Goal: Task Accomplishment & Management: Manage account settings

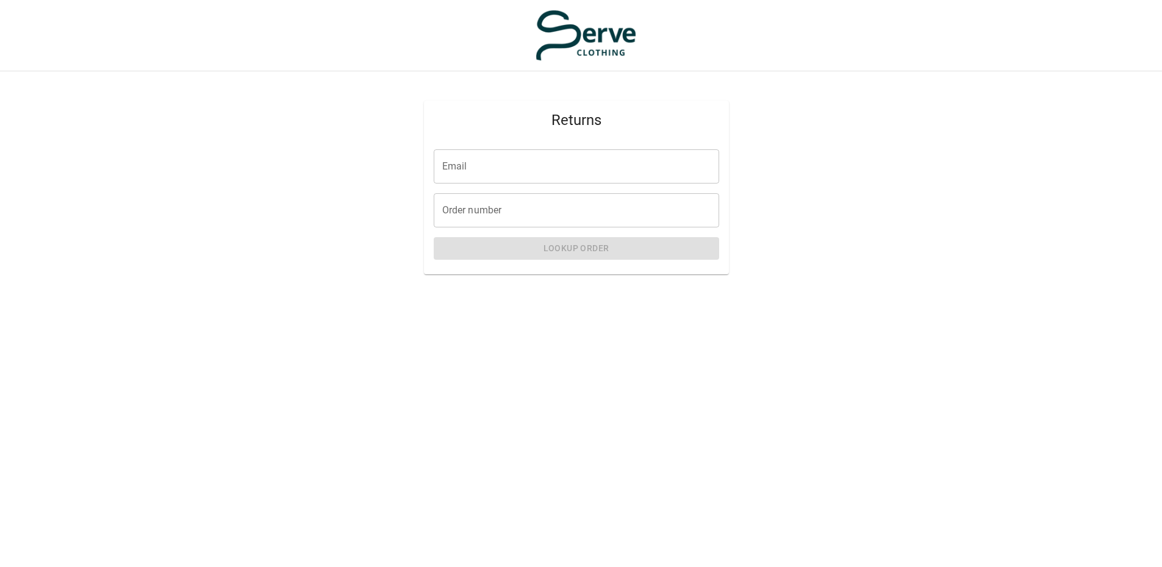
click at [503, 165] on input "Email" at bounding box center [577, 166] width 286 height 34
type input "**********"
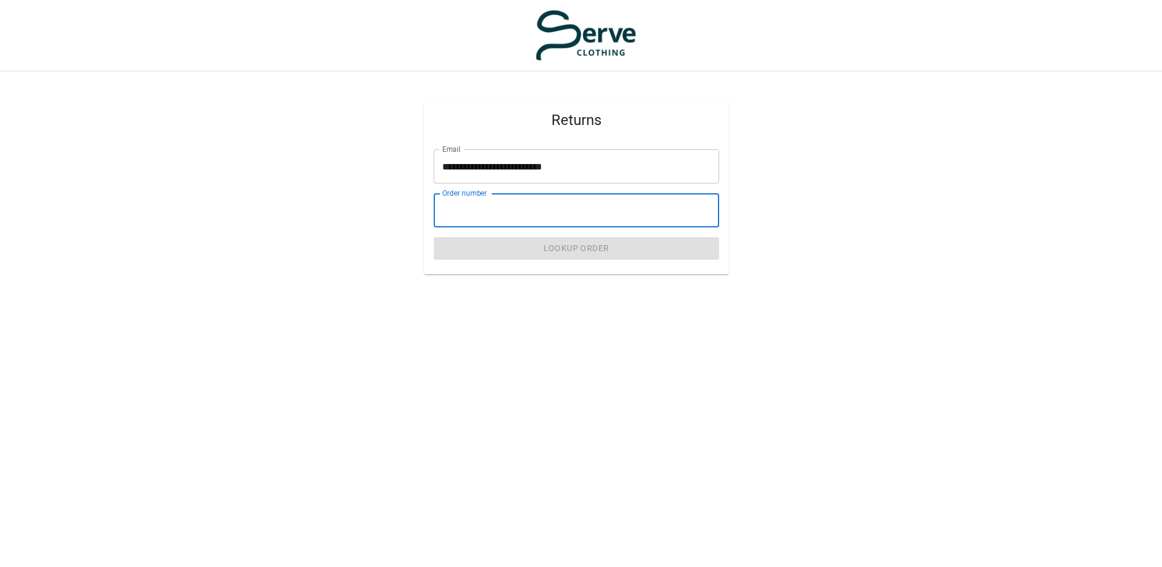
click at [517, 212] on input "Order number" at bounding box center [577, 210] width 286 height 34
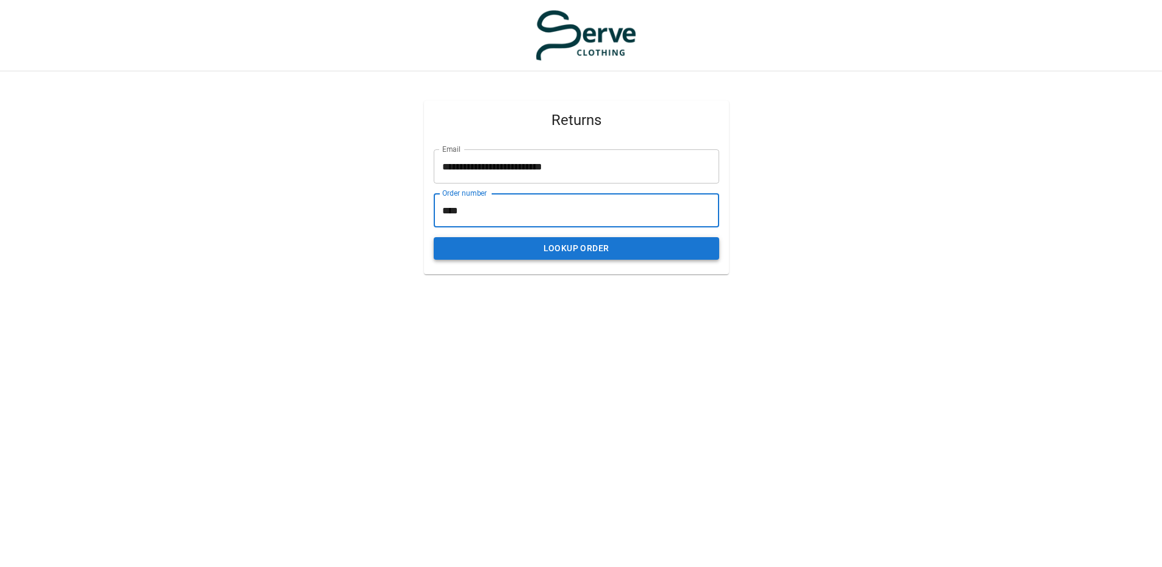
type input "****"
click at [589, 245] on button "Lookup Order" at bounding box center [577, 248] width 286 height 23
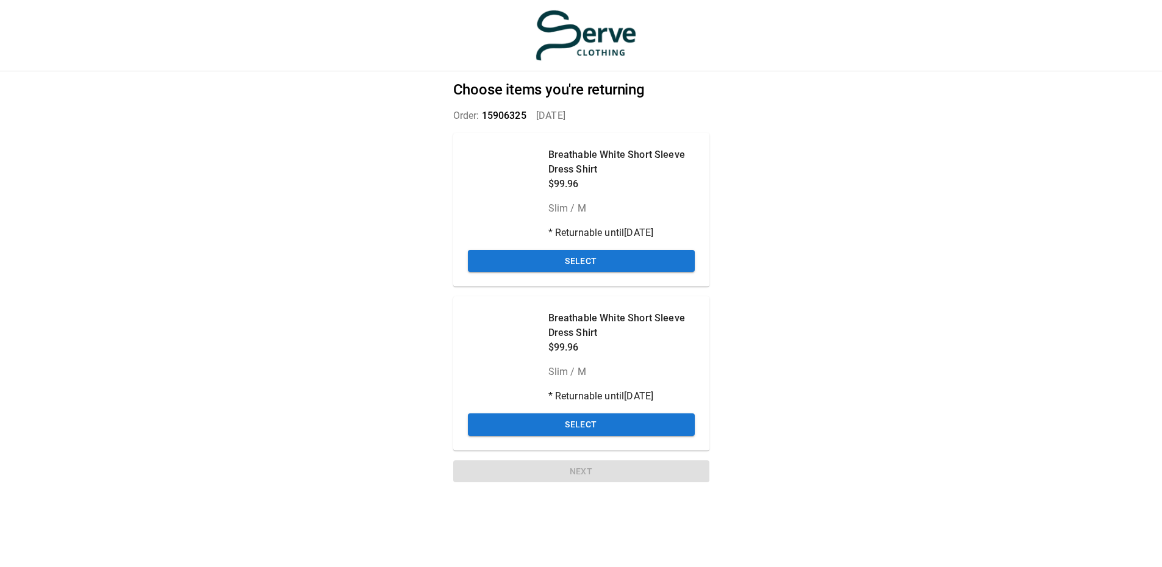
scroll to position [9, 0]
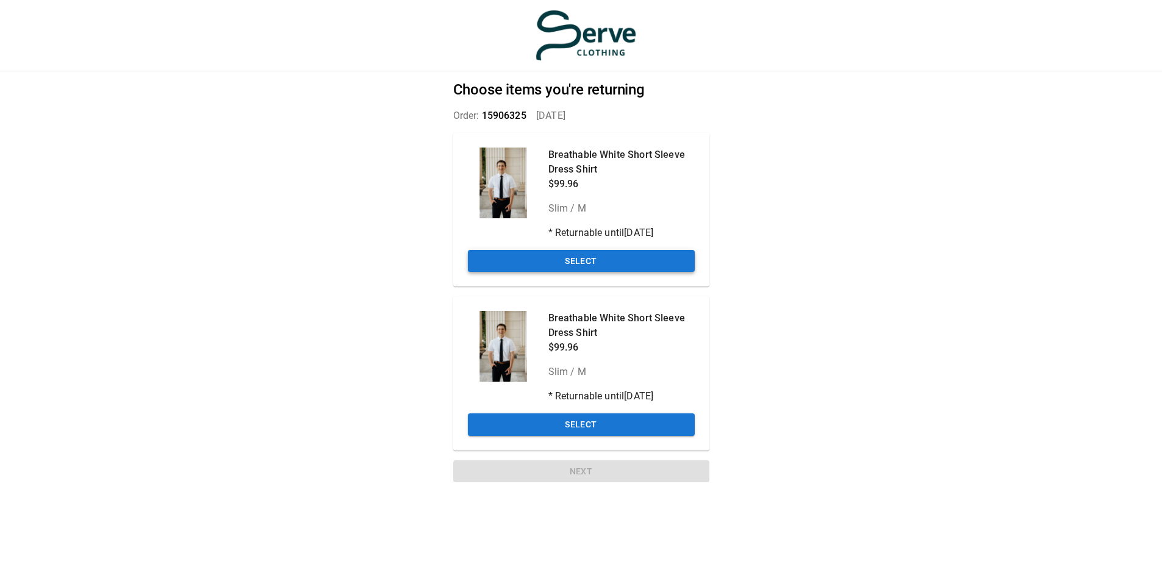
click at [588, 250] on button "Select" at bounding box center [581, 261] width 227 height 23
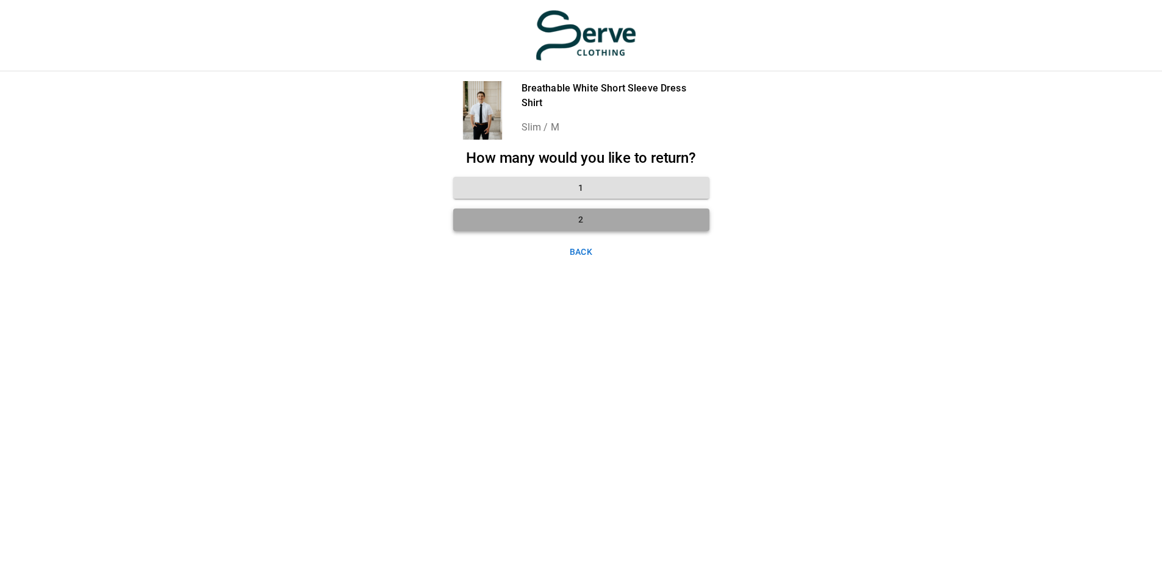
click at [596, 214] on button "2" at bounding box center [581, 220] width 256 height 23
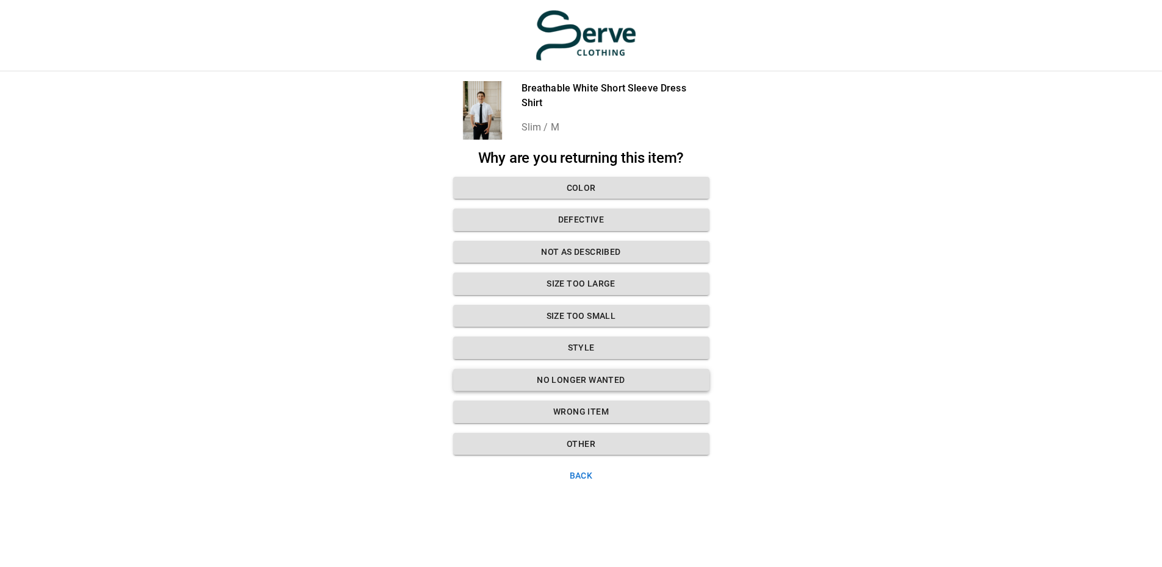
click at [602, 369] on button "No longer wanted" at bounding box center [581, 380] width 256 height 23
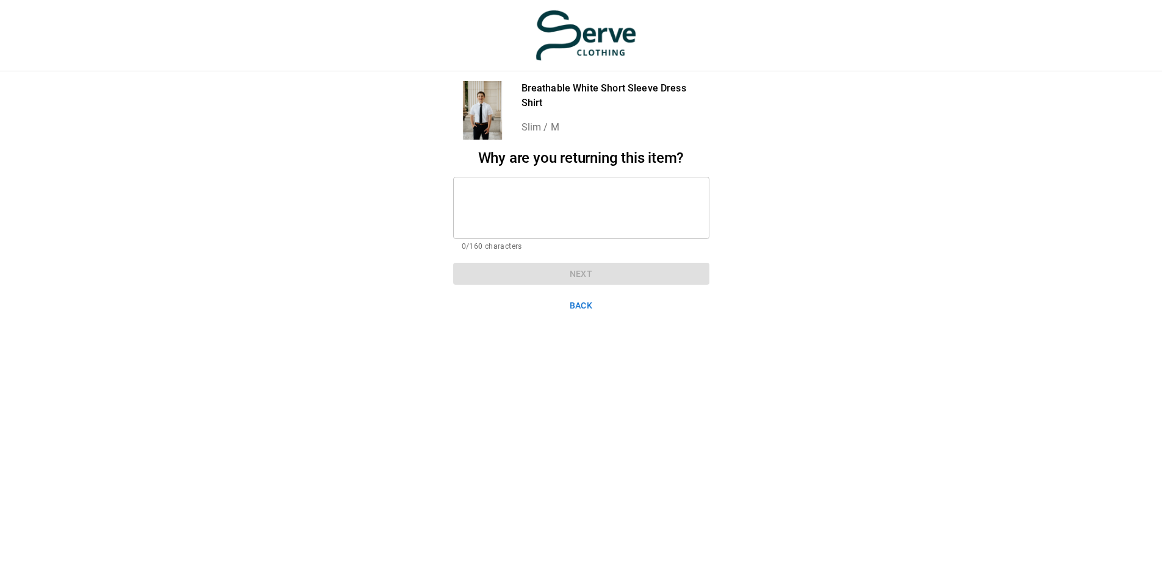
click at [503, 187] on textarea at bounding box center [581, 208] width 239 height 42
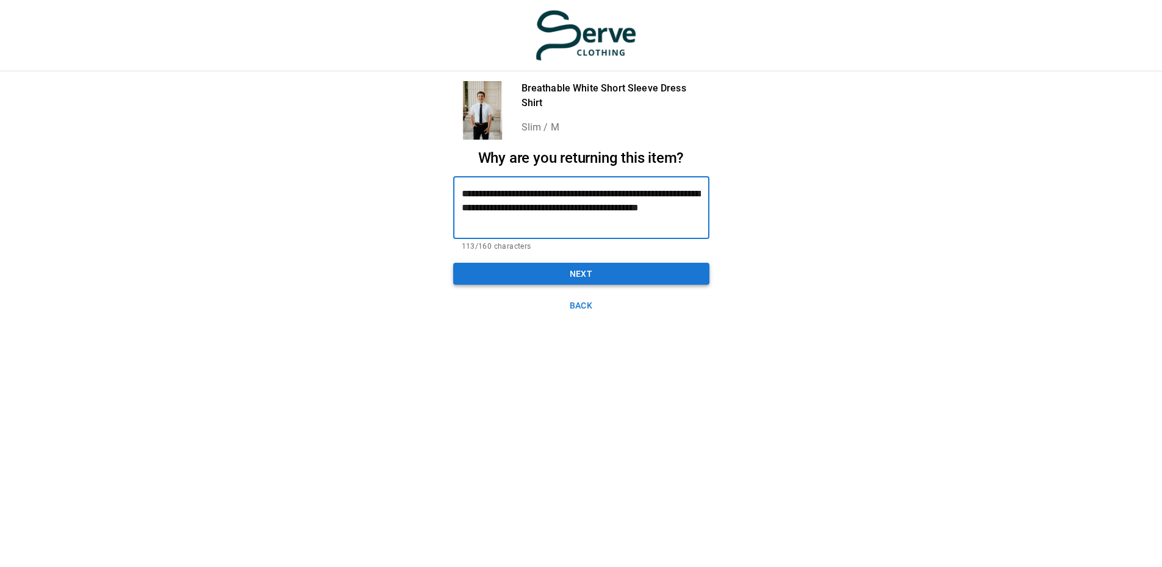
type textarea "**********"
click at [652, 265] on button "Next" at bounding box center [581, 274] width 256 height 23
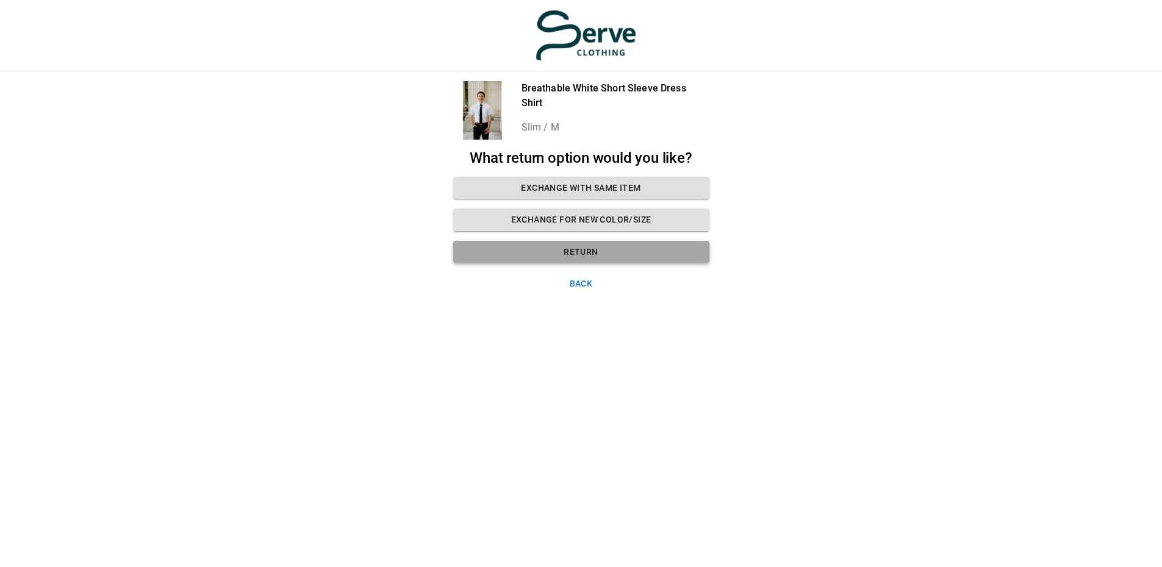
click at [645, 244] on button "Return" at bounding box center [581, 252] width 256 height 23
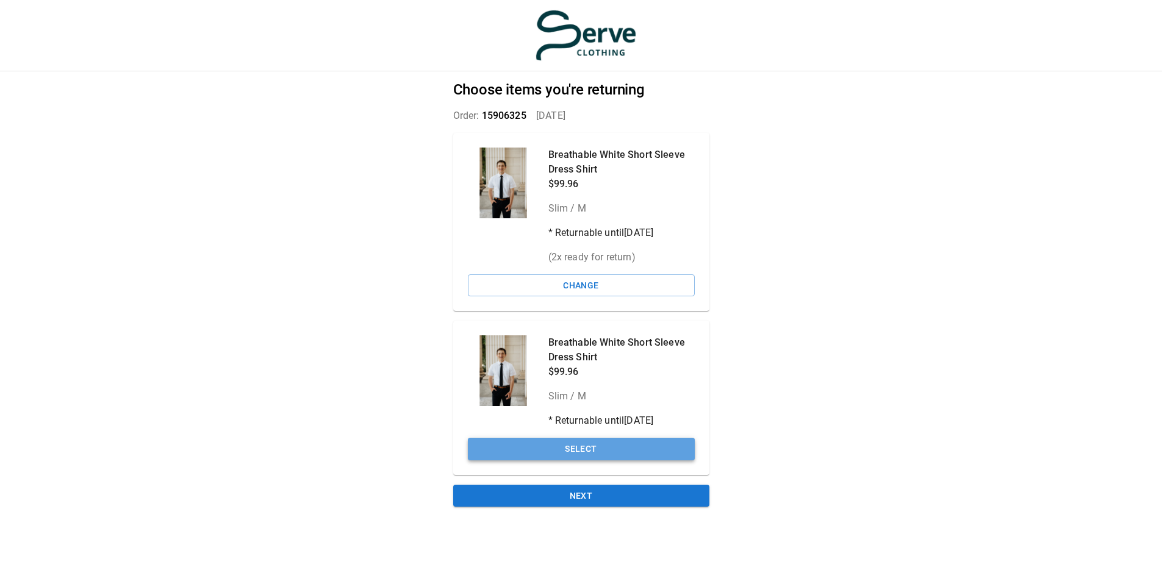
click at [581, 444] on button "Select" at bounding box center [581, 449] width 227 height 23
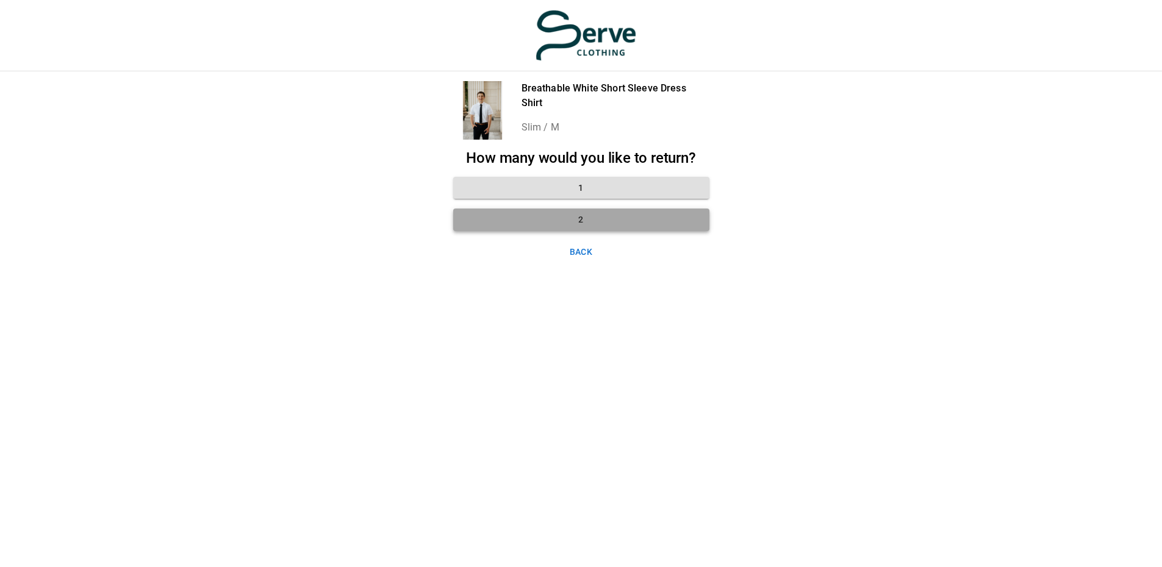
click at [602, 209] on button "2" at bounding box center [581, 220] width 256 height 23
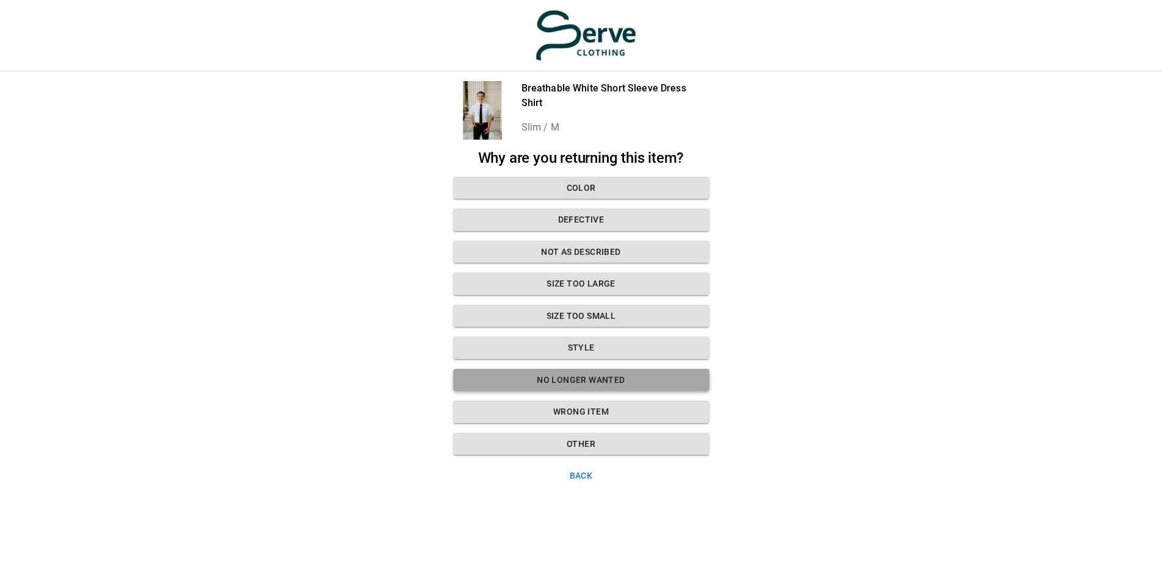
click at [589, 369] on button "No longer wanted" at bounding box center [581, 380] width 256 height 23
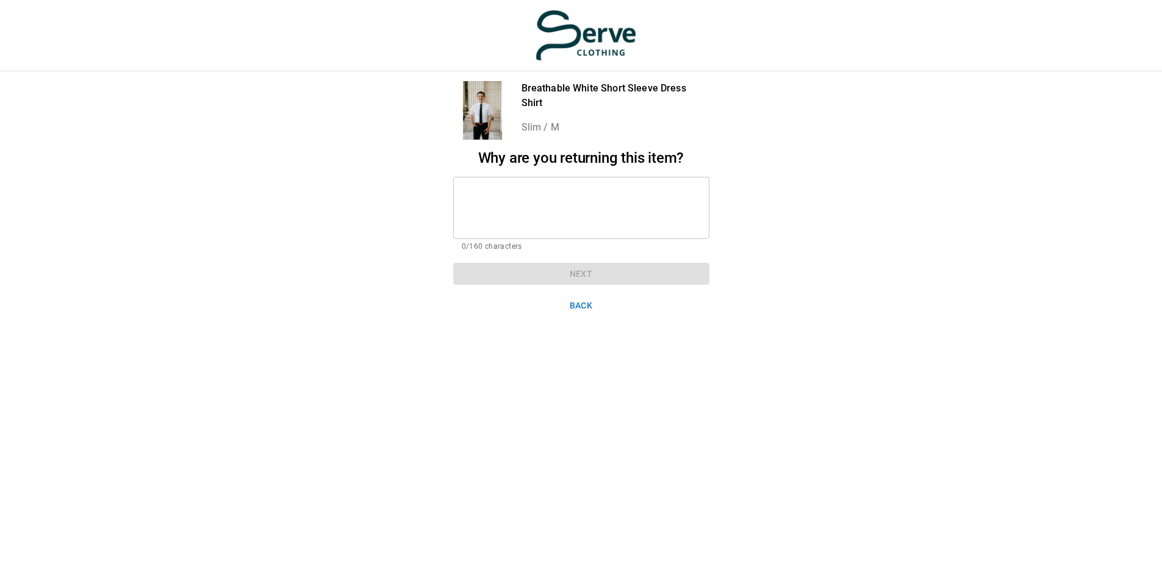
click at [547, 187] on textarea at bounding box center [581, 208] width 239 height 42
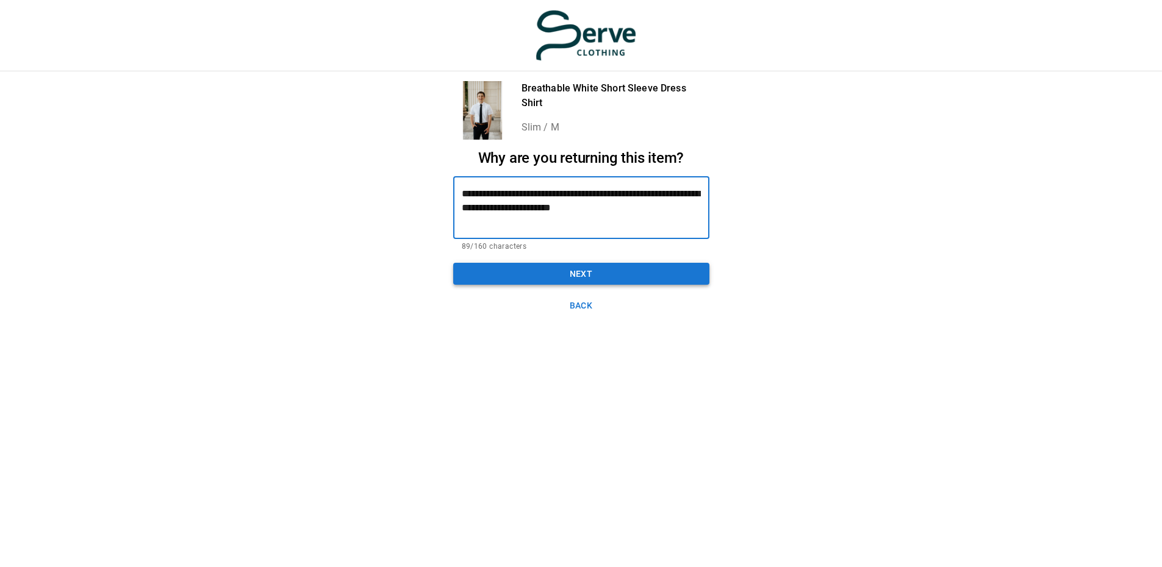
type textarea "**********"
click at [700, 268] on button "Next" at bounding box center [581, 274] width 256 height 23
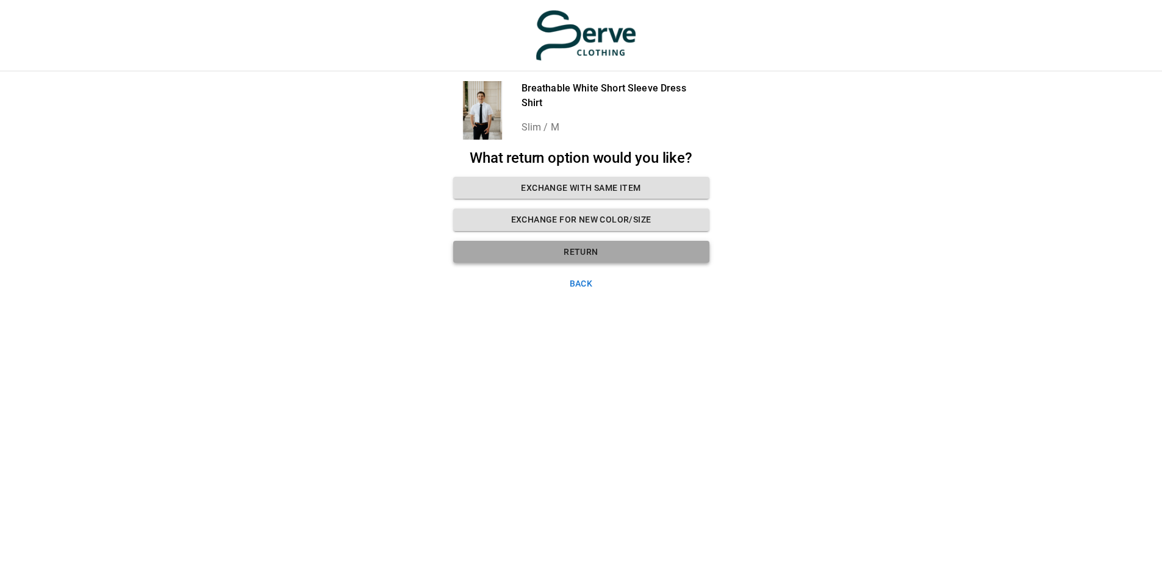
click at [581, 243] on button "Return" at bounding box center [581, 252] width 256 height 23
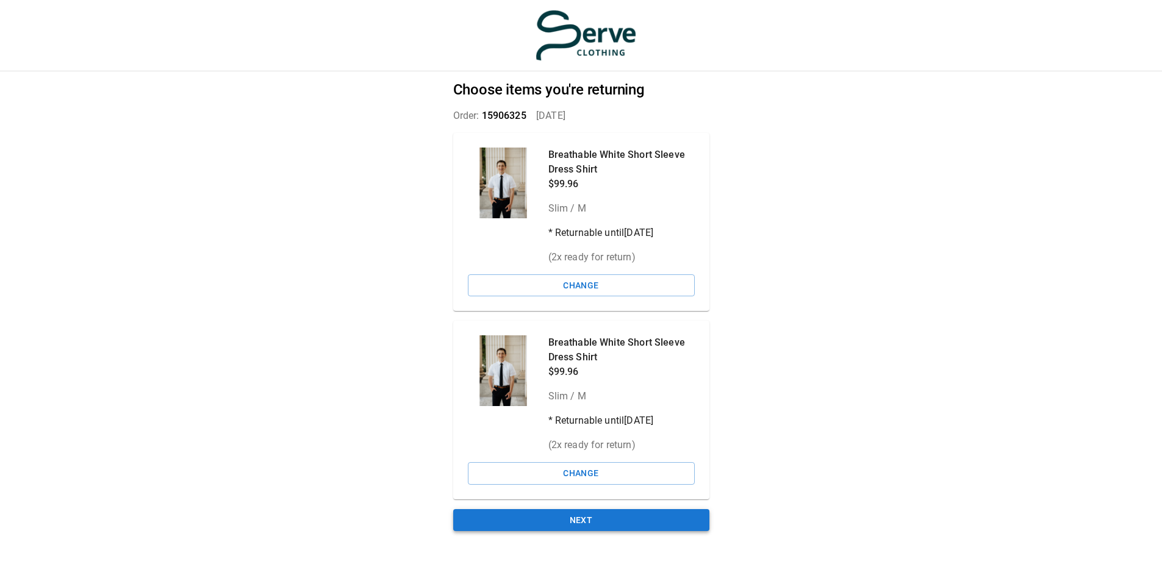
click at [611, 512] on button "Next" at bounding box center [581, 520] width 256 height 23
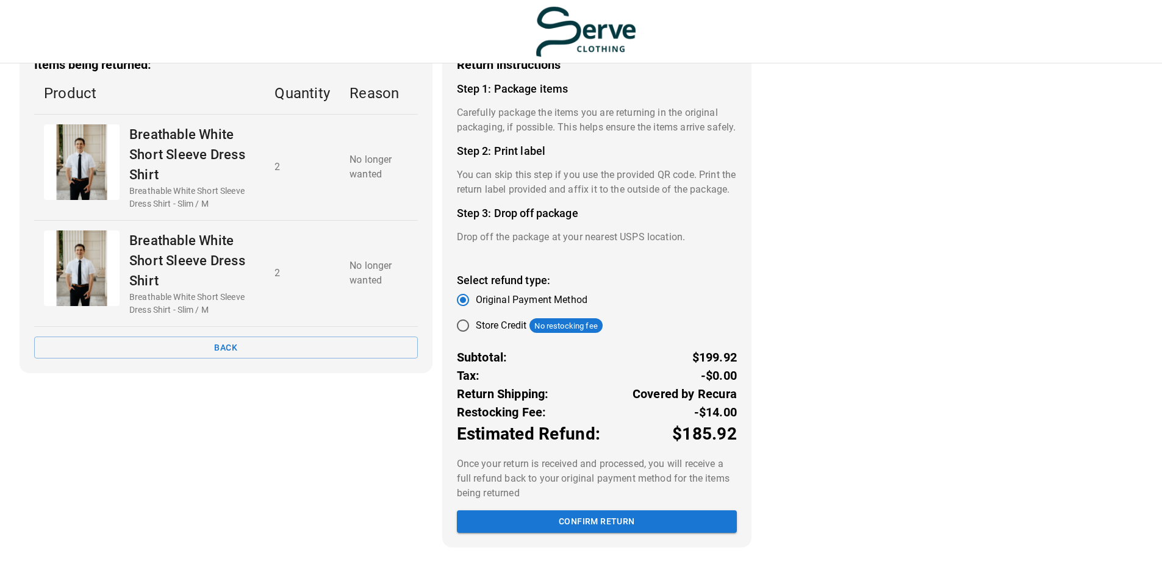
scroll to position [86, 0]
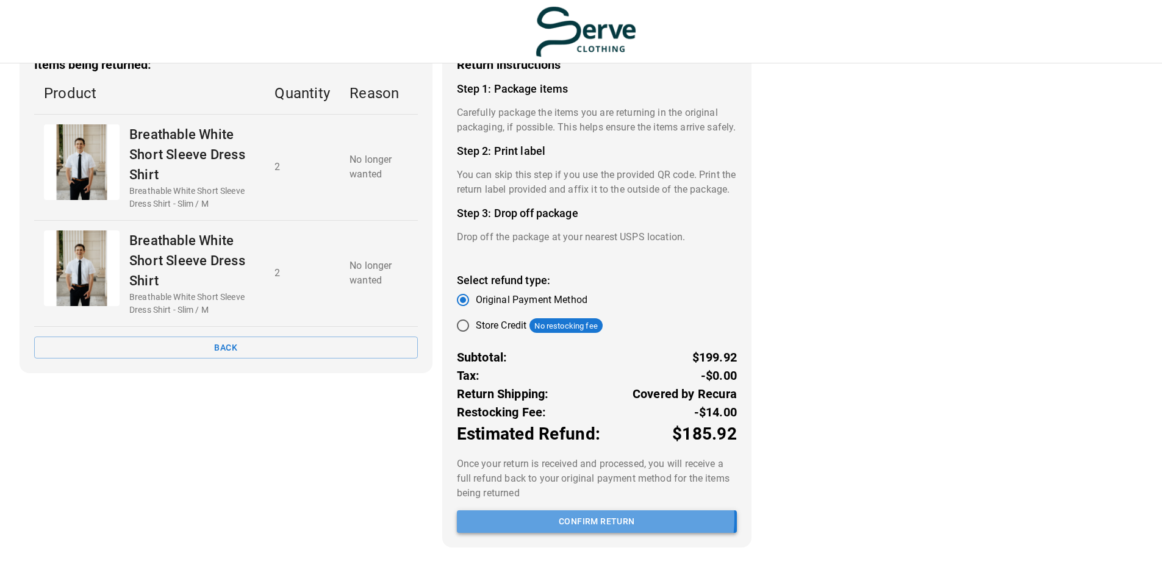
click at [588, 523] on button "Confirm return" at bounding box center [597, 522] width 280 height 23
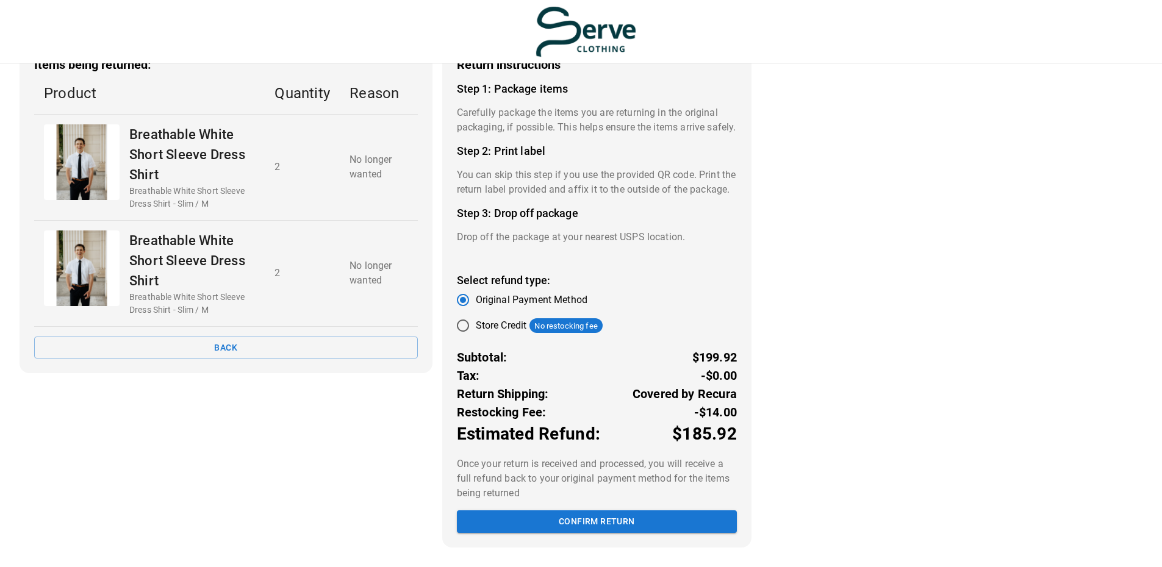
scroll to position [9, 0]
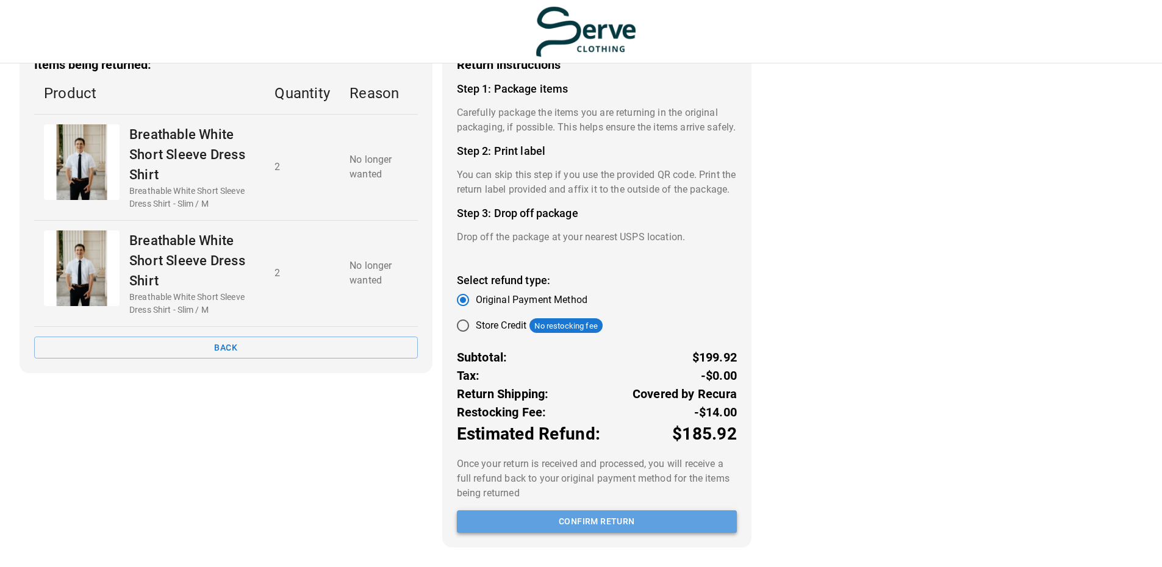
click at [611, 522] on button "Confirm return" at bounding box center [597, 522] width 280 height 23
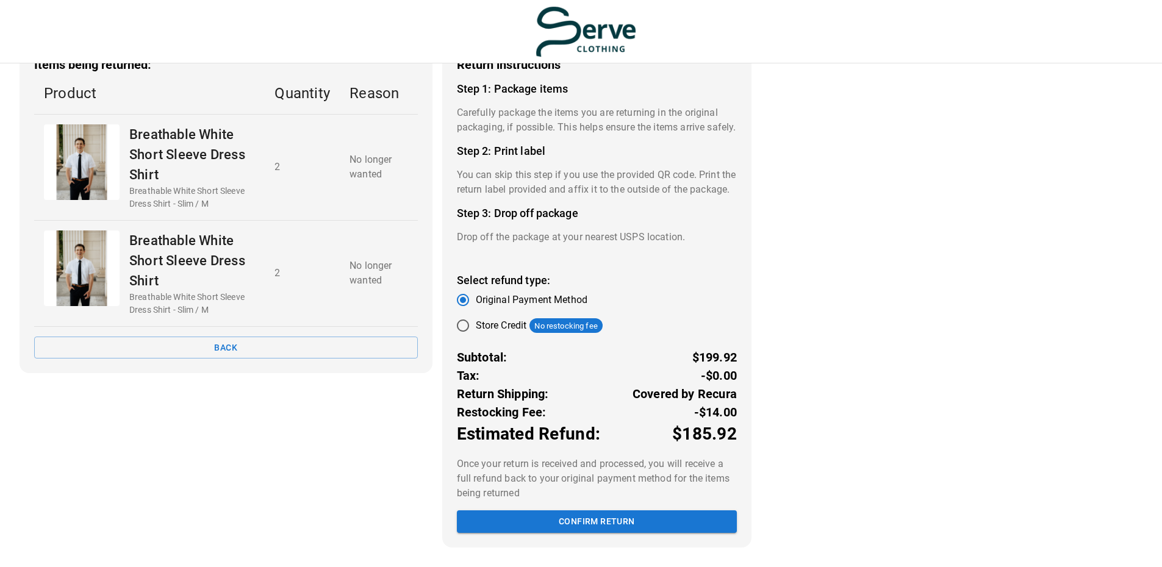
scroll to position [86, 0]
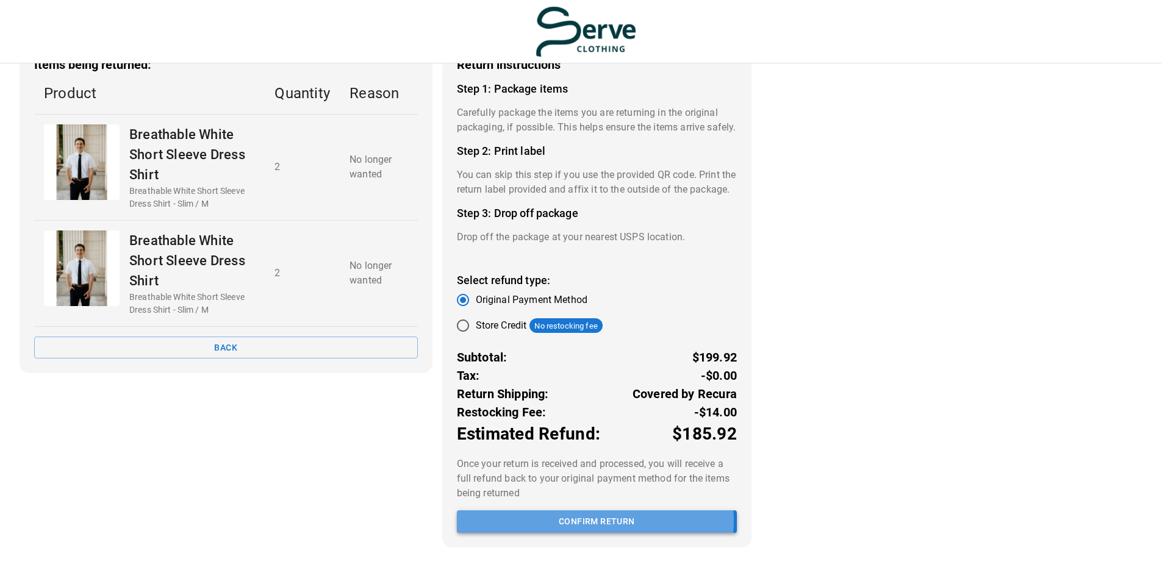
click at [580, 531] on button "Confirm return" at bounding box center [597, 522] width 280 height 23
